Goal: Task Accomplishment & Management: Use online tool/utility

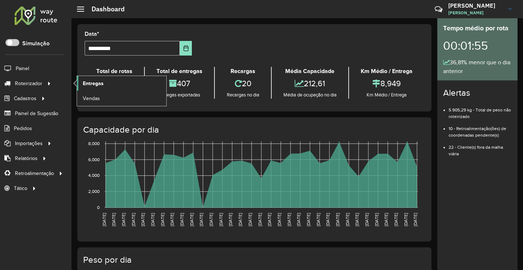
click at [103, 83] on span "Entregas" at bounding box center [93, 84] width 21 height 8
click at [93, 78] on link "Entregas" at bounding box center [121, 83] width 89 height 15
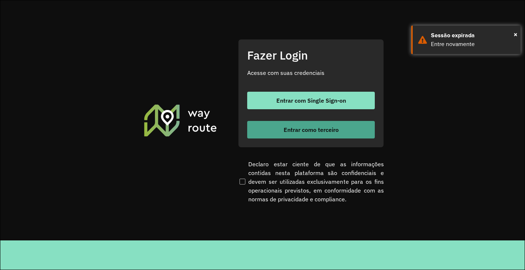
click at [297, 133] on button "Entrar como terceiro" at bounding box center [311, 130] width 128 height 18
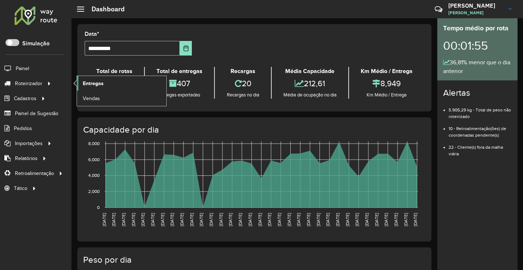
click at [102, 86] on span "Entregas" at bounding box center [93, 84] width 21 height 8
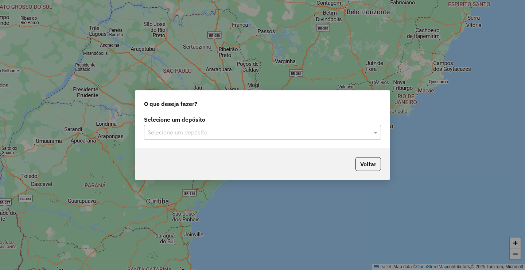
click at [184, 140] on div "Selecione um depósito Selecione um depósito" at bounding box center [262, 131] width 255 height 34
click at [182, 134] on input "text" at bounding box center [255, 132] width 215 height 9
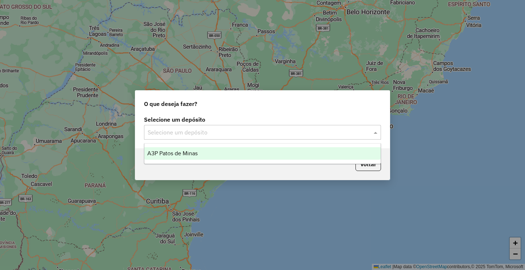
click at [189, 151] on span "A3P Patos de Minas" at bounding box center [172, 153] width 50 height 6
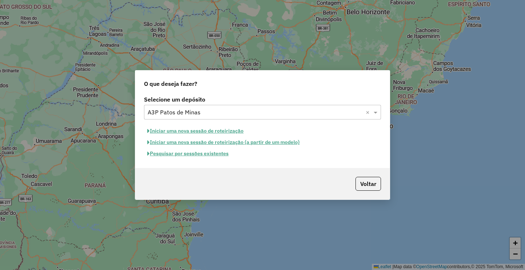
click at [198, 131] on button "Iniciar uma nova sessão de roteirização" at bounding box center [195, 130] width 103 height 11
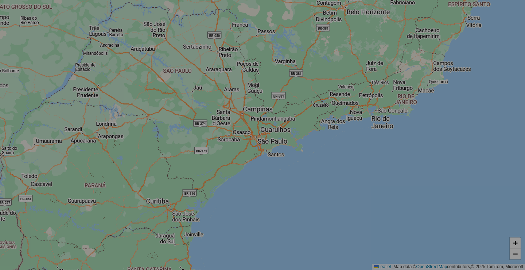
select select "*"
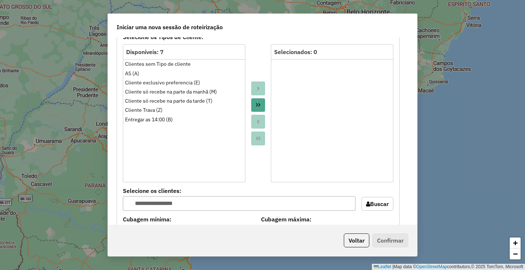
scroll to position [729, 0]
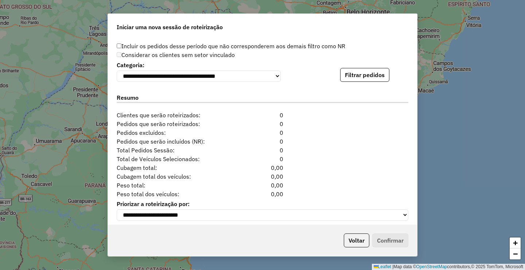
click at [24, 258] on div "**********" at bounding box center [262, 135] width 525 height 270
